Goal: Connect with others: Connect with others

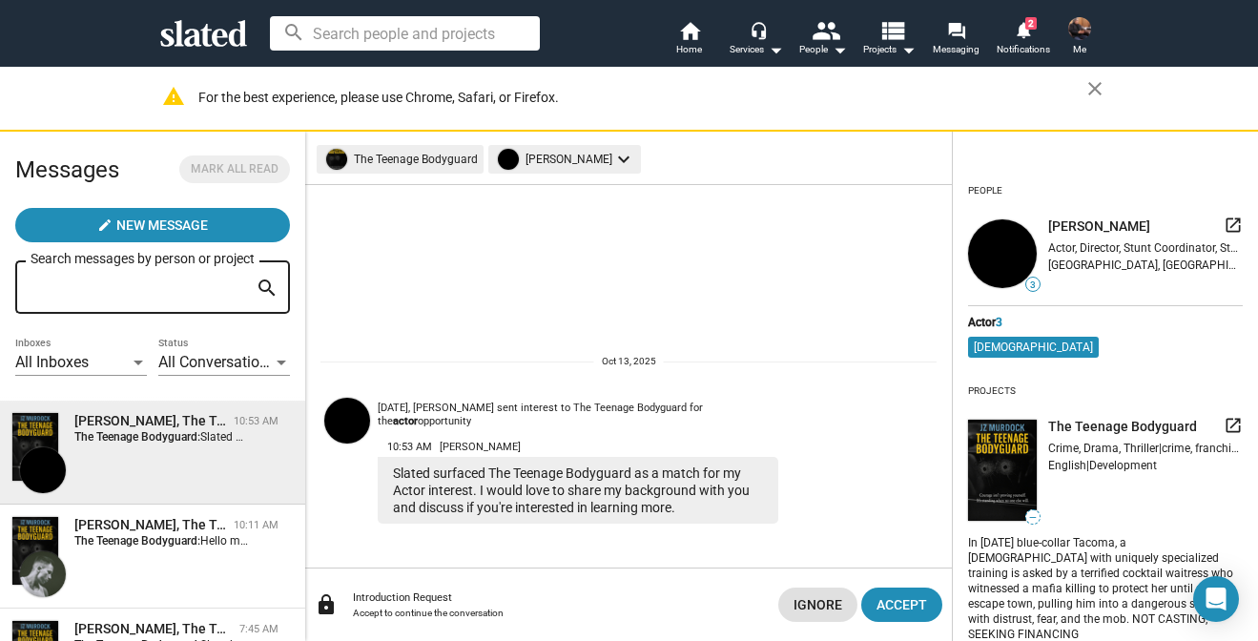
click at [418, 420] on div "[DATE], [PERSON_NAME] sent interest to The Teenage Bodyguard for the actor oppo…" at bounding box center [578, 415] width 400 height 28
drag, startPoint x: 418, startPoint y: 420, endPoint x: 451, endPoint y: 420, distance: 33.4
click at [451, 420] on div "[DATE], [PERSON_NAME] sent interest to The Teenage Bodyguard for the actor oppo…" at bounding box center [578, 415] width 400 height 28
copy div "[PERSON_NAME]"
click at [339, 439] on img at bounding box center [347, 421] width 46 height 46
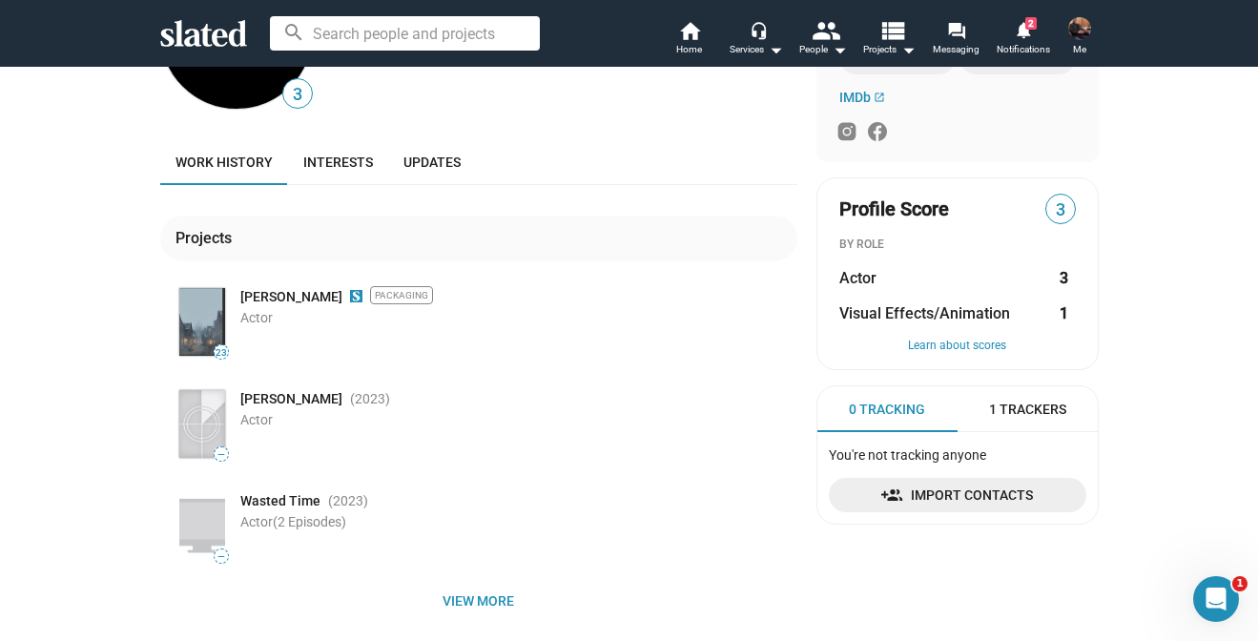
scroll to position [225, 0]
